Goal: Check status: Check status

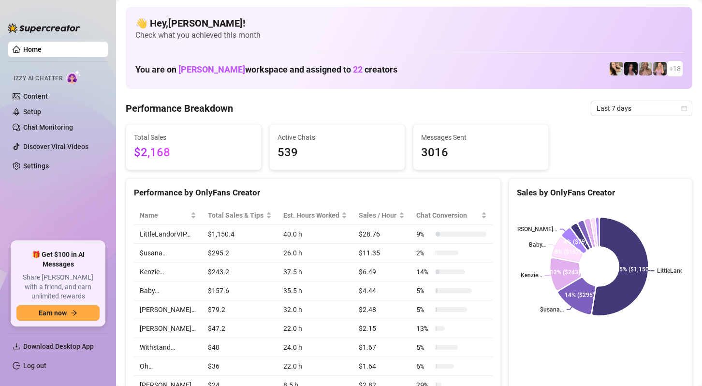
drag, startPoint x: 676, startPoint y: 161, endPoint x: 660, endPoint y: 162, distance: 16.5
click at [676, 162] on div "Total Sales $2,168 Active Chats 539 Messages Sent 3016" at bounding box center [409, 147] width 575 height 46
click at [616, 113] on span "Last 7 days" at bounding box center [642, 108] width 90 height 15
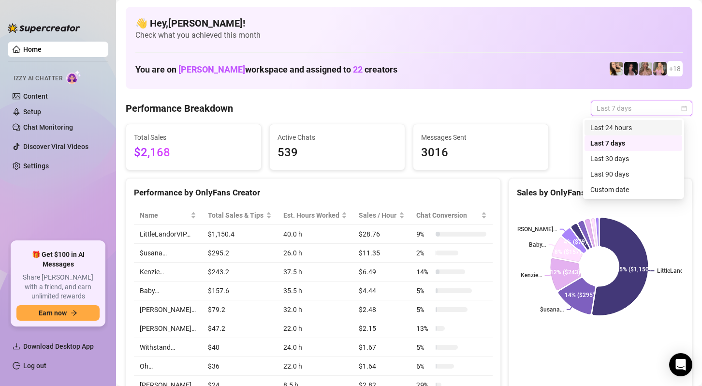
click at [613, 126] on div "Last 24 hours" at bounding box center [634, 127] width 86 height 11
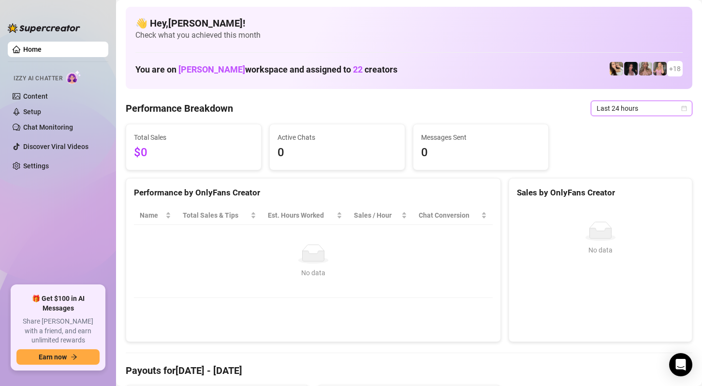
click at [667, 104] on span "Last 24 hours" at bounding box center [642, 108] width 90 height 15
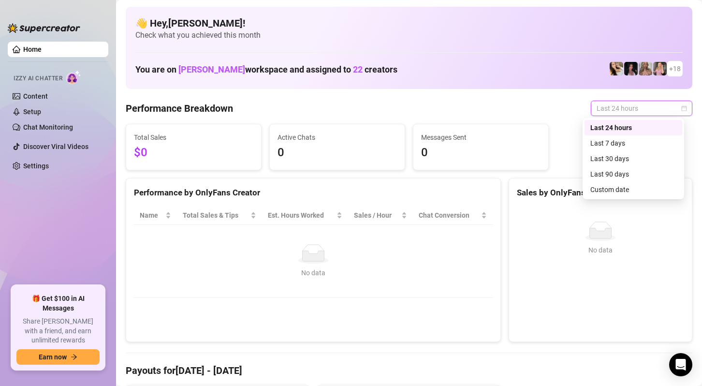
click at [665, 111] on span "Last 24 hours" at bounding box center [642, 108] width 90 height 15
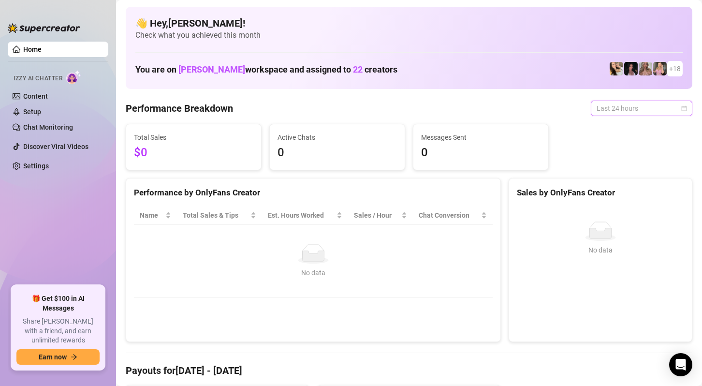
click at [665, 111] on span "Last 24 hours" at bounding box center [642, 108] width 90 height 15
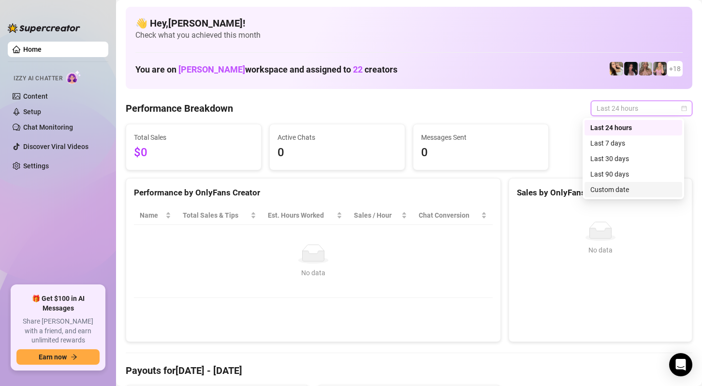
click at [619, 191] on div "Custom date" at bounding box center [634, 189] width 86 height 11
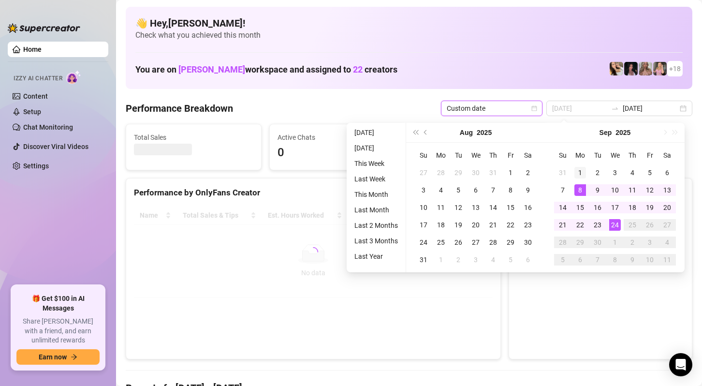
type input "[DATE]"
click at [579, 174] on div "1" at bounding box center [581, 173] width 12 height 12
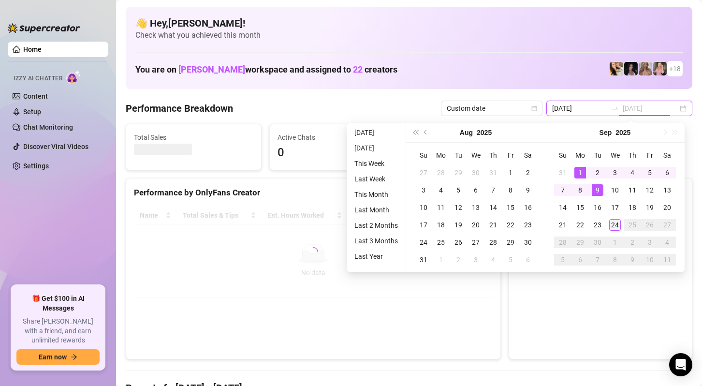
type input "[DATE]"
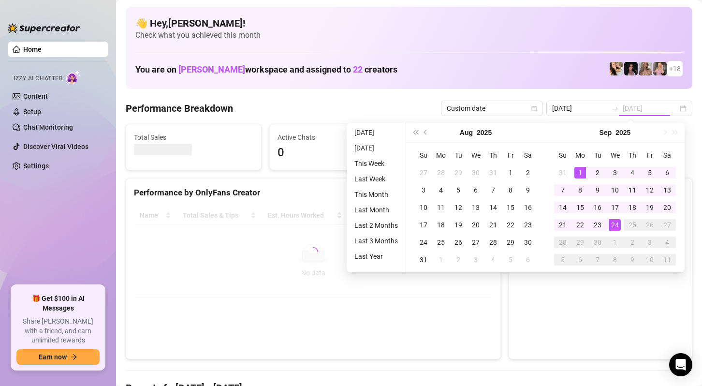
click at [611, 223] on div "24" at bounding box center [615, 225] width 12 height 12
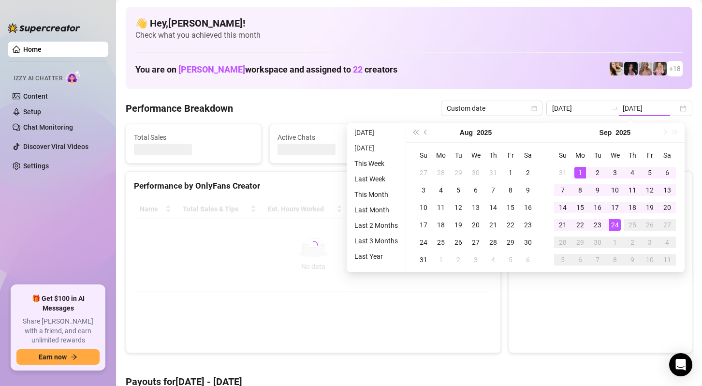
type input "[DATE]"
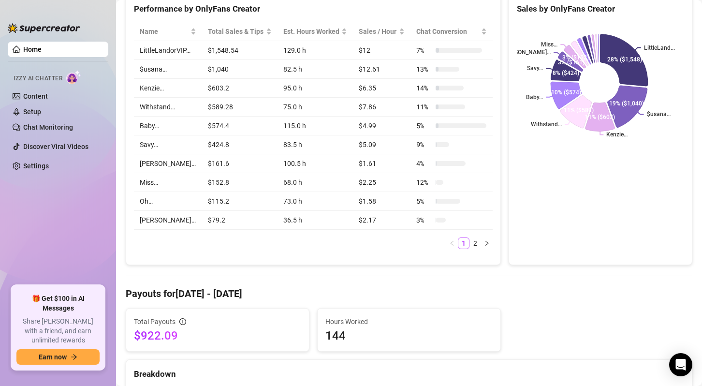
scroll to position [193, 0]
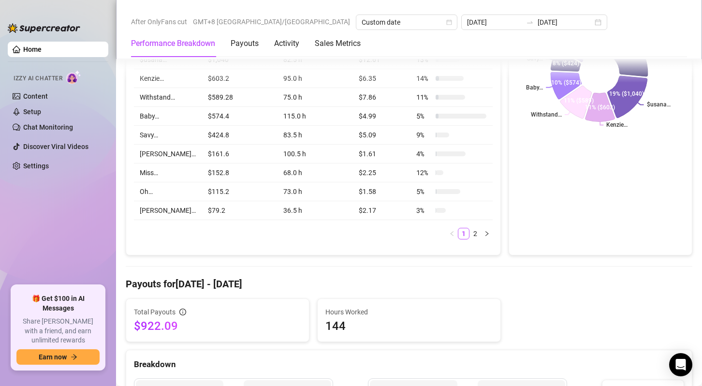
click at [667, 238] on div "Sales by OnlyFans Creator LittleLand... $usana… Kenzie… Withstand… Baby… Savy… …" at bounding box center [601, 120] width 184 height 271
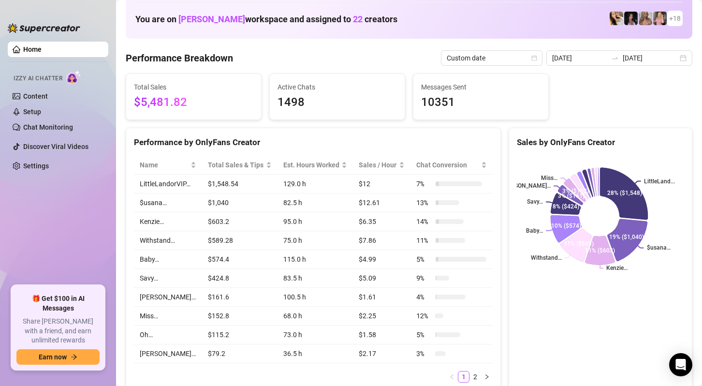
scroll to position [48, 0]
